Goal: Find specific page/section: Find specific page/section

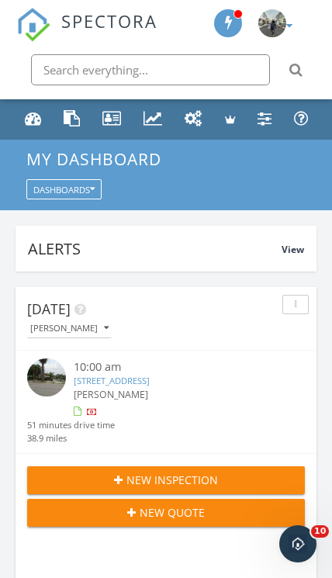
click at [147, 121] on div "Metrics" at bounding box center [153, 118] width 19 height 16
click at [154, 117] on div "Metrics" at bounding box center [153, 118] width 19 height 16
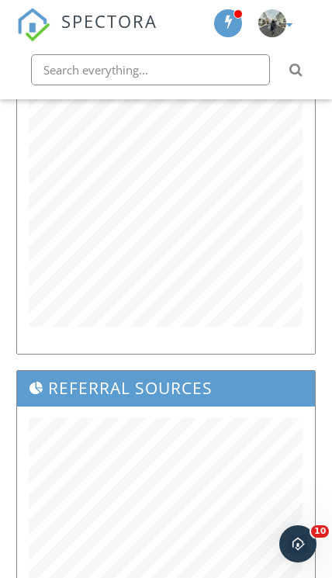
scroll to position [347, 0]
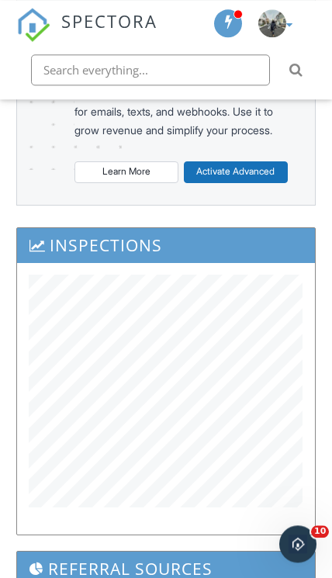
scroll to position [0, 0]
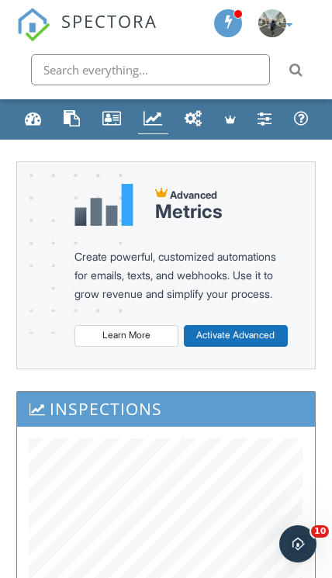
click at [58, 120] on link "Templates" at bounding box center [72, 119] width 28 height 29
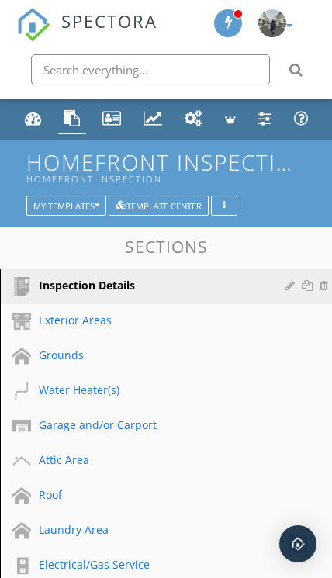
click at [40, 122] on div "Dashboard" at bounding box center [33, 118] width 17 height 16
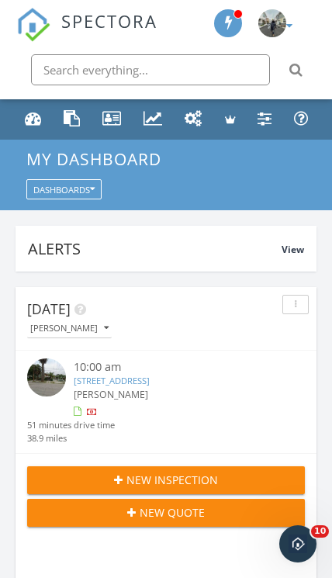
click at [146, 115] on div "Metrics" at bounding box center [153, 118] width 19 height 16
click at [151, 121] on div "Metrics" at bounding box center [153, 118] width 19 height 16
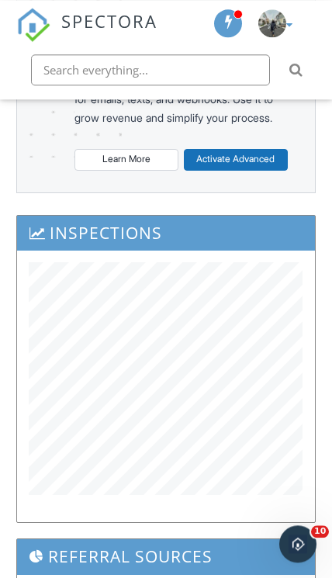
scroll to position [177, 0]
